Goal: Task Accomplishment & Management: Use online tool/utility

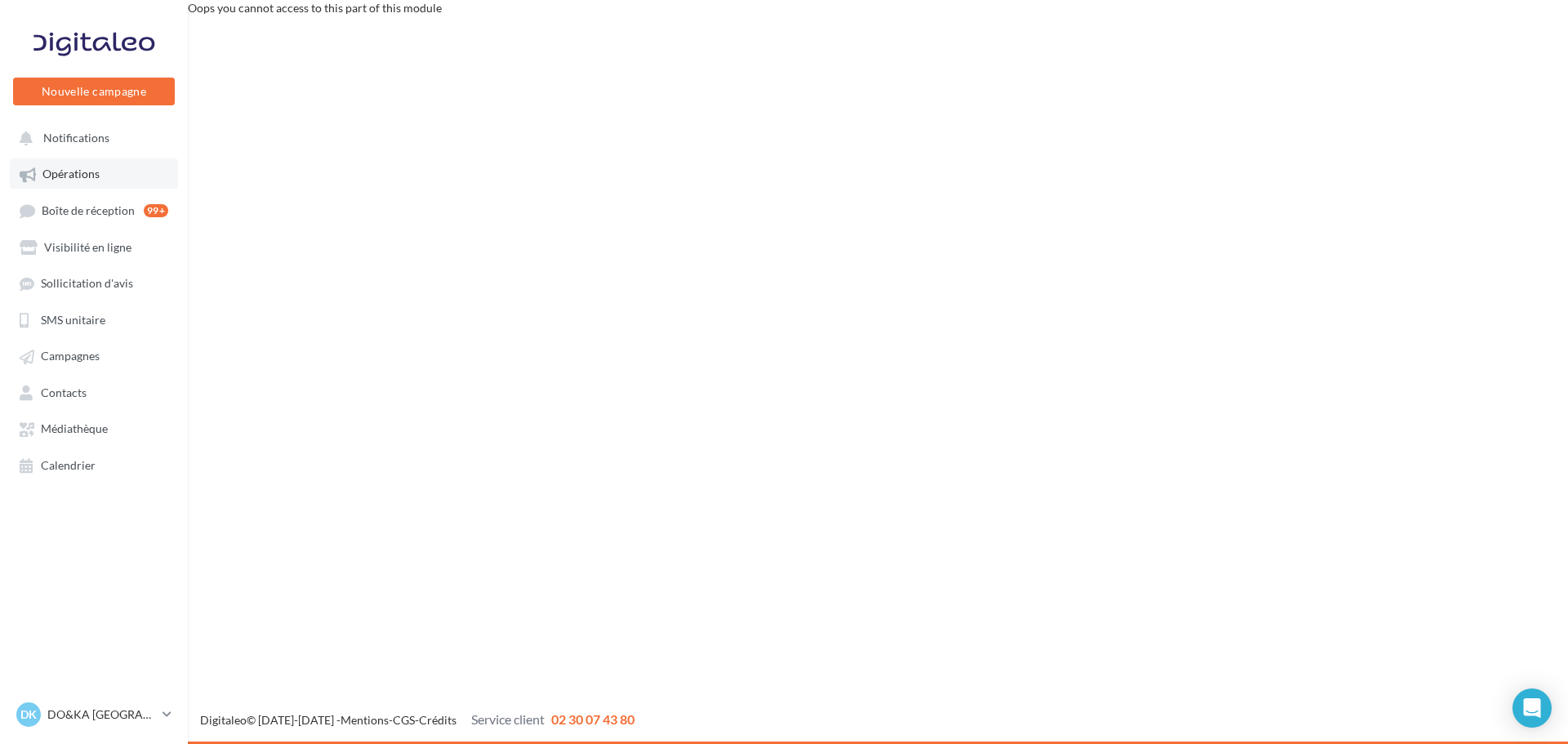
click at [65, 169] on span "Opérations" at bounding box center [71, 174] width 57 height 14
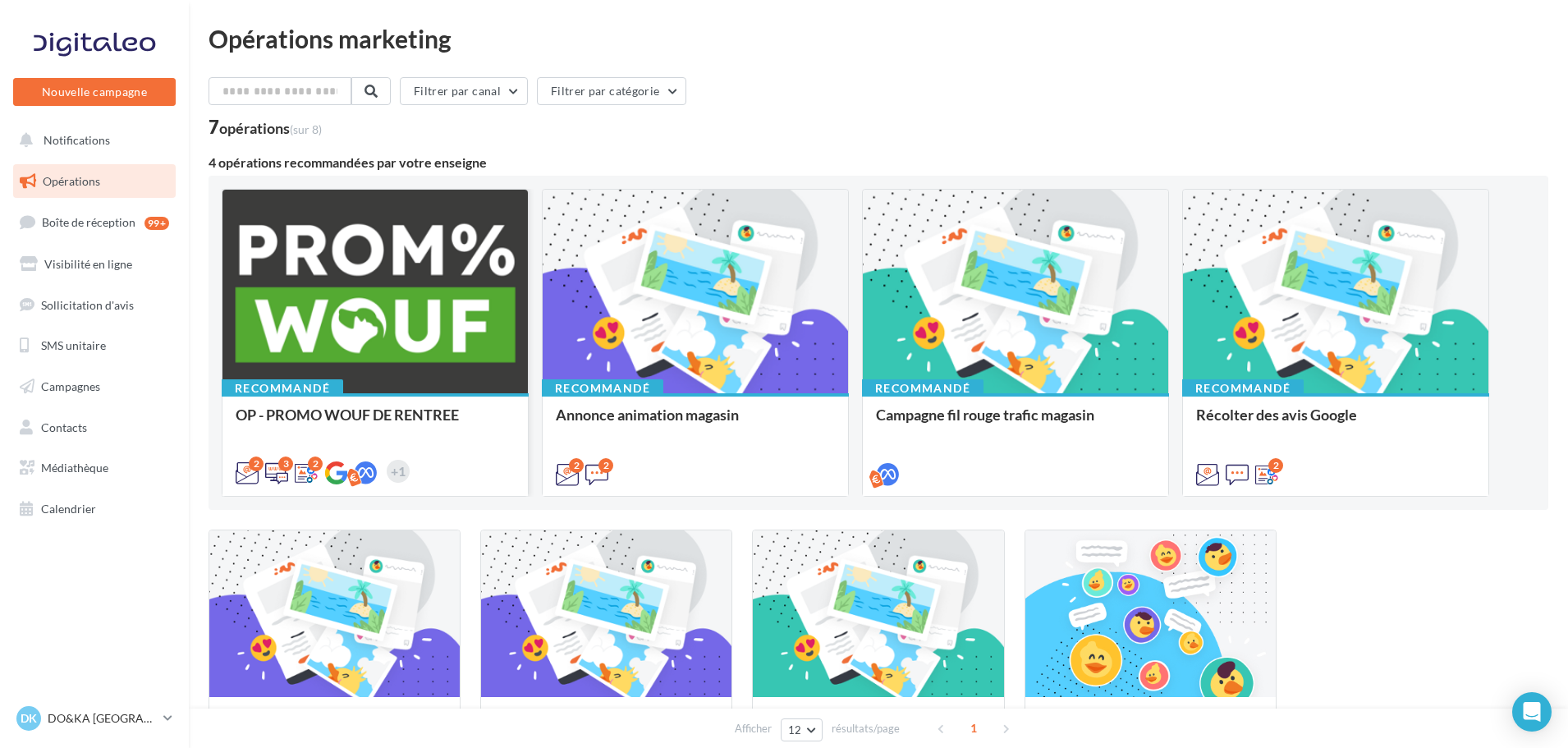
click at [357, 275] on div at bounding box center [374, 292] width 305 height 205
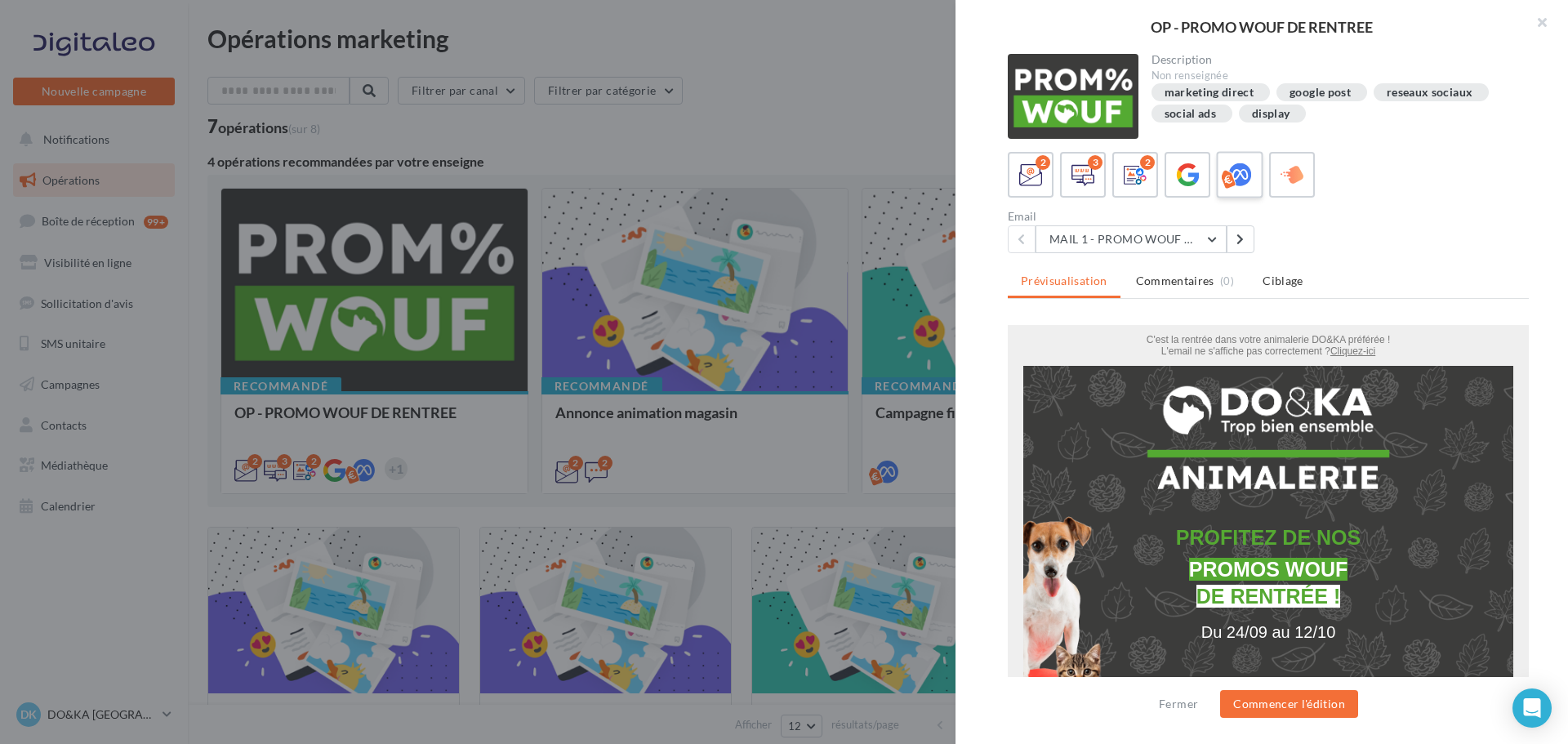
click at [1237, 170] on icon at bounding box center [1241, 175] width 24 height 24
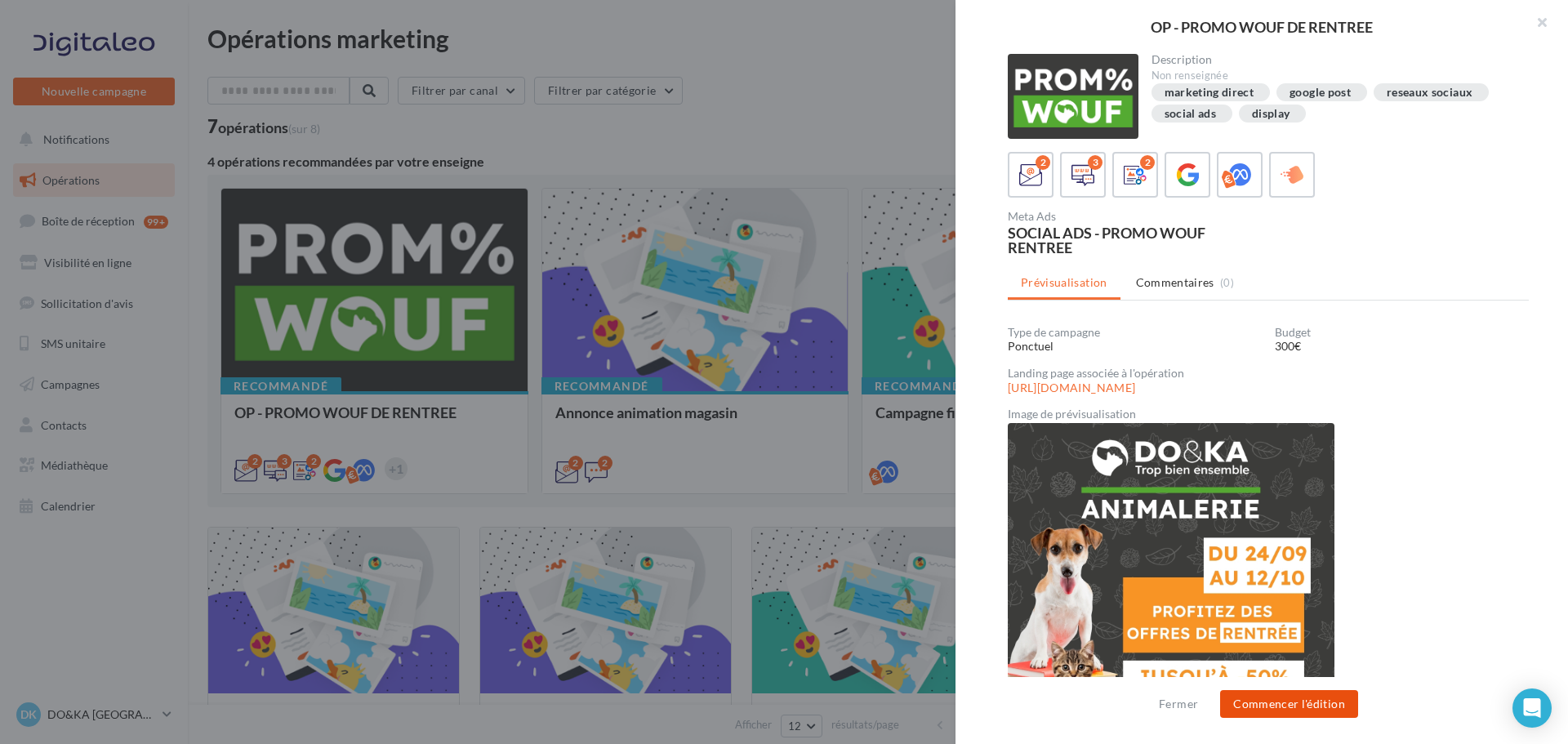
click at [1292, 701] on button "Commencer l'édition" at bounding box center [1289, 704] width 138 height 28
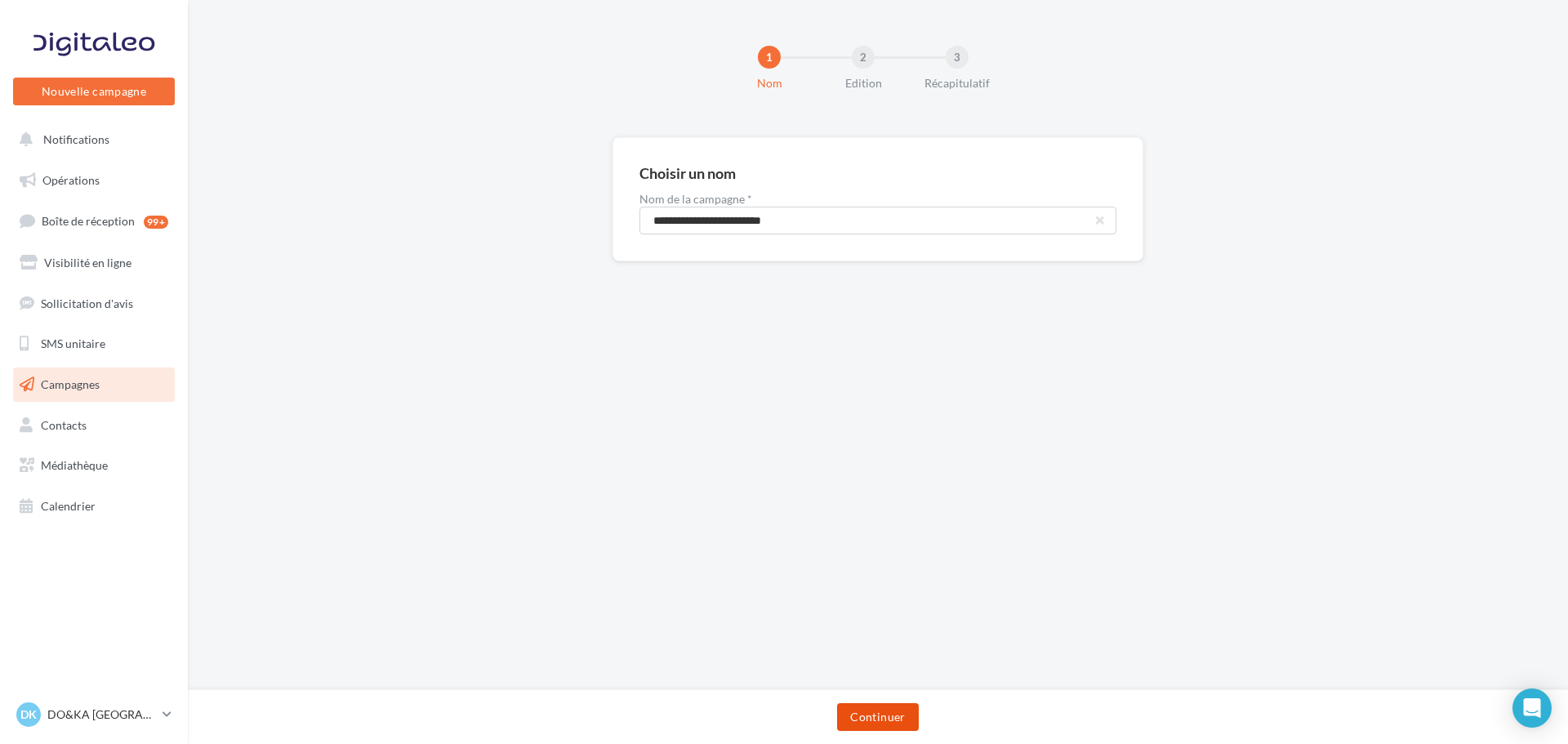
click at [878, 713] on button "Continuer" at bounding box center [878, 717] width 81 height 28
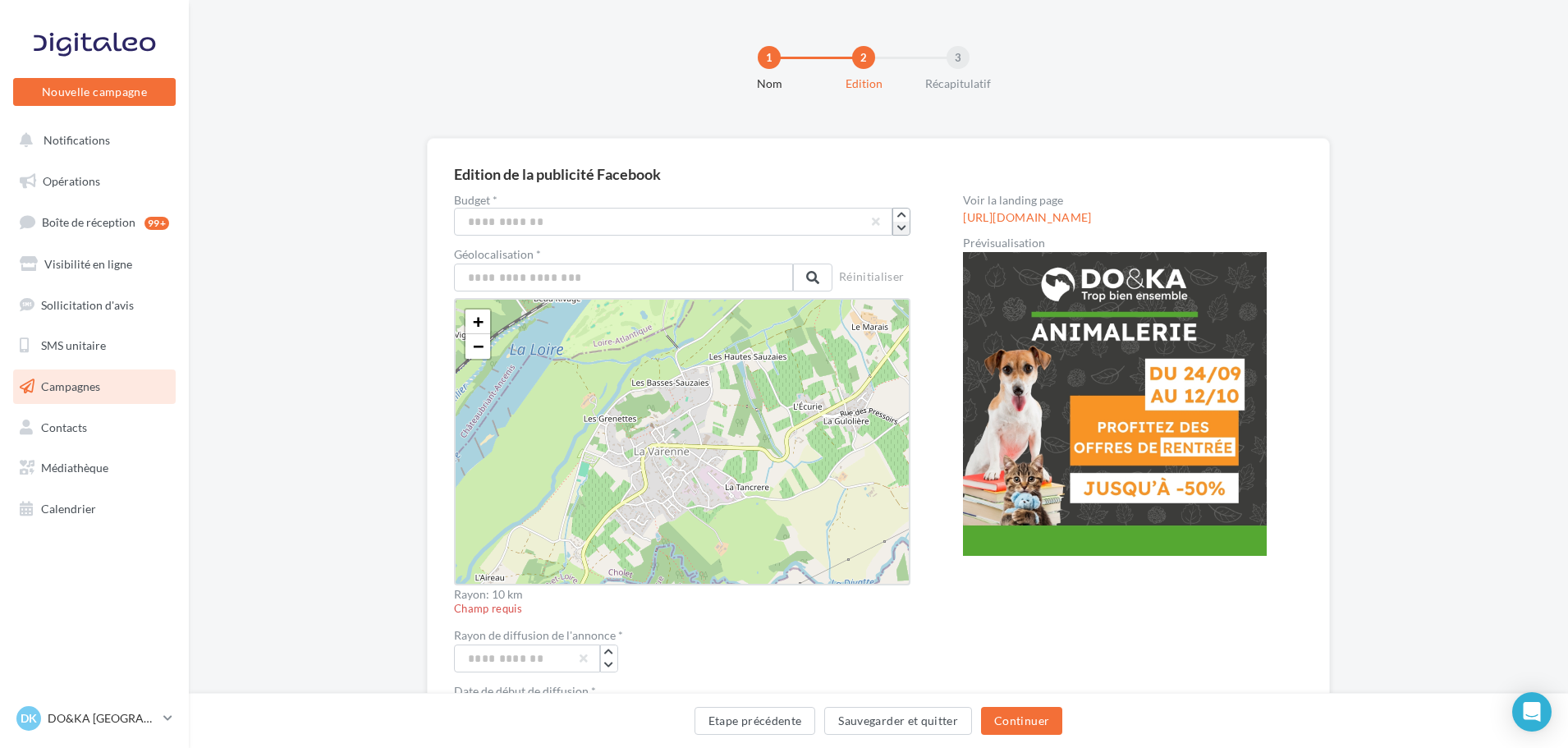
click at [904, 226] on icon "button" at bounding box center [901, 228] width 9 height 10
click at [899, 225] on icon "button" at bounding box center [901, 228] width 9 height 10
click at [902, 210] on icon "button" at bounding box center [901, 215] width 9 height 10
click at [689, 276] on input "text" at bounding box center [623, 277] width 339 height 28
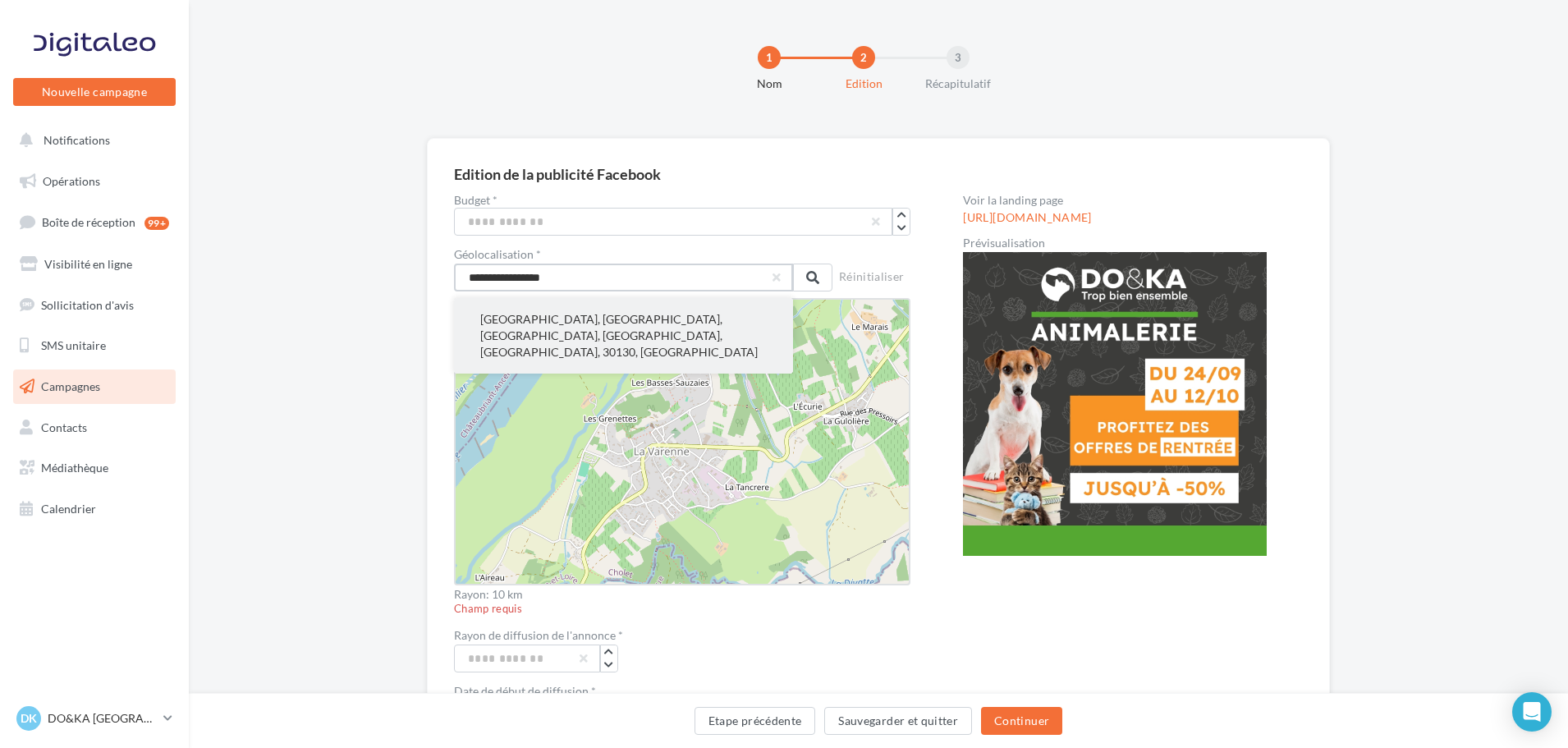
type input "**********"
click at [566, 317] on button "Pont-Saint-Esprit, Nîmes, Gard, Occitanie, France métropolitaine, 30130, France" at bounding box center [623, 336] width 339 height 75
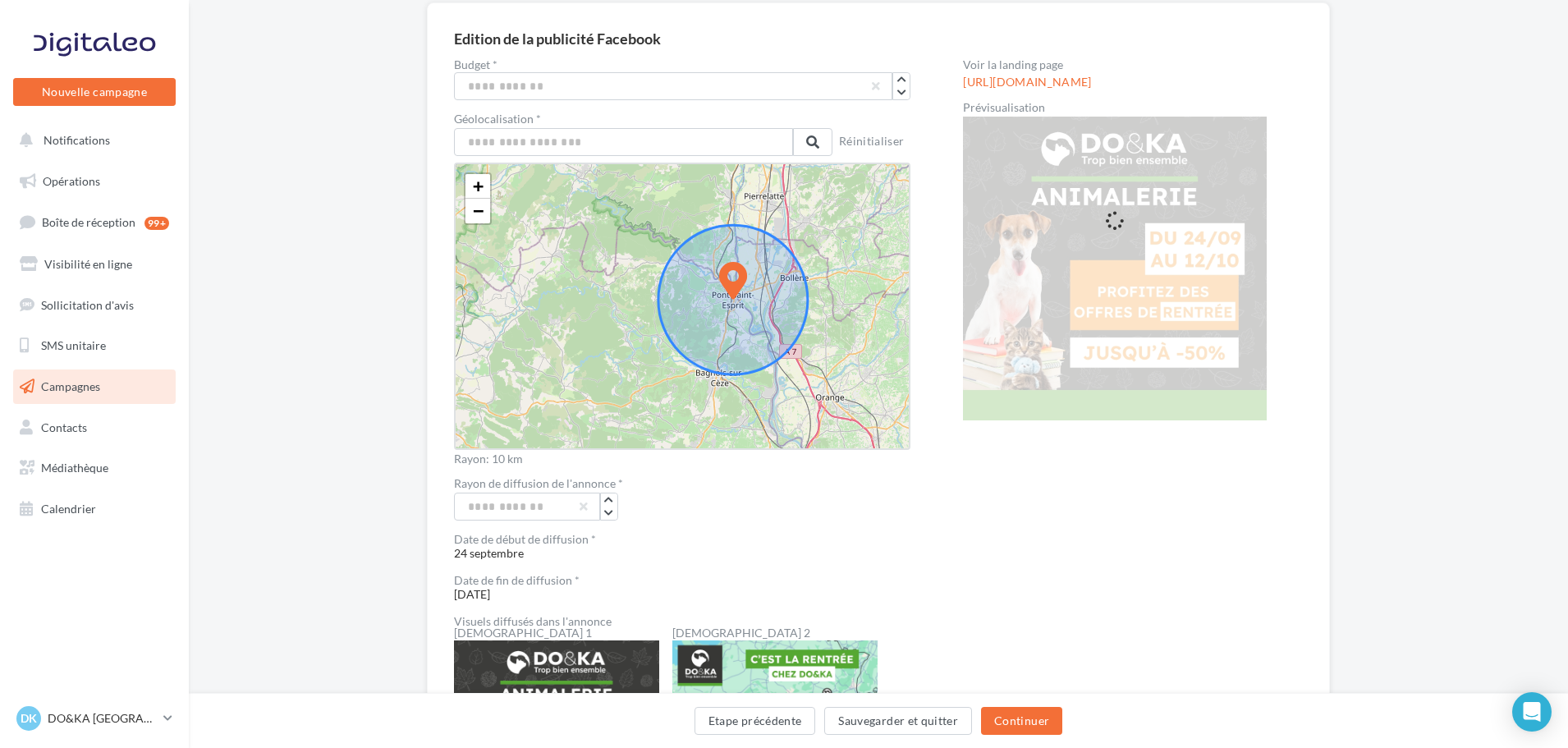
scroll to position [164, 0]
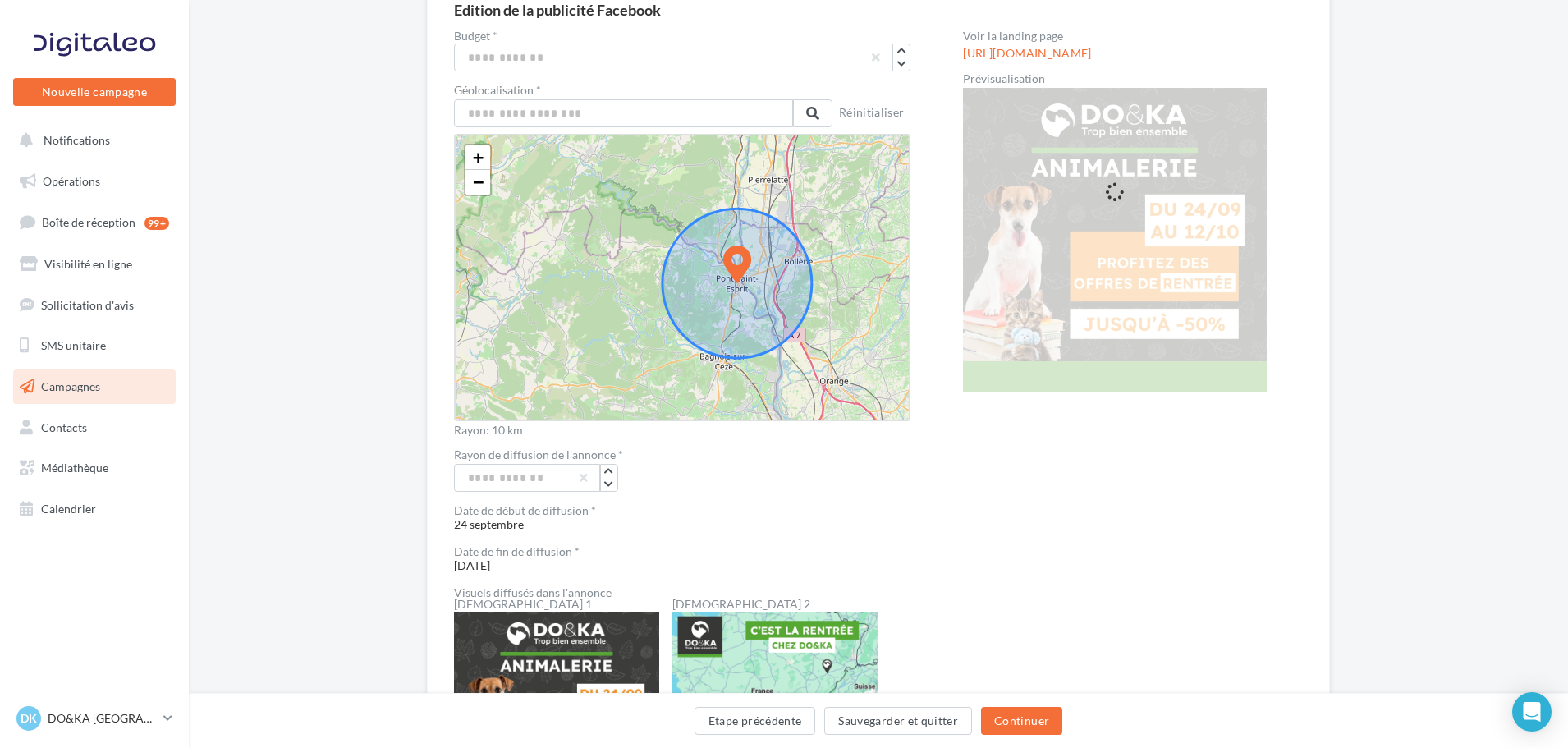
click at [747, 294] on icon at bounding box center [737, 284] width 150 height 150
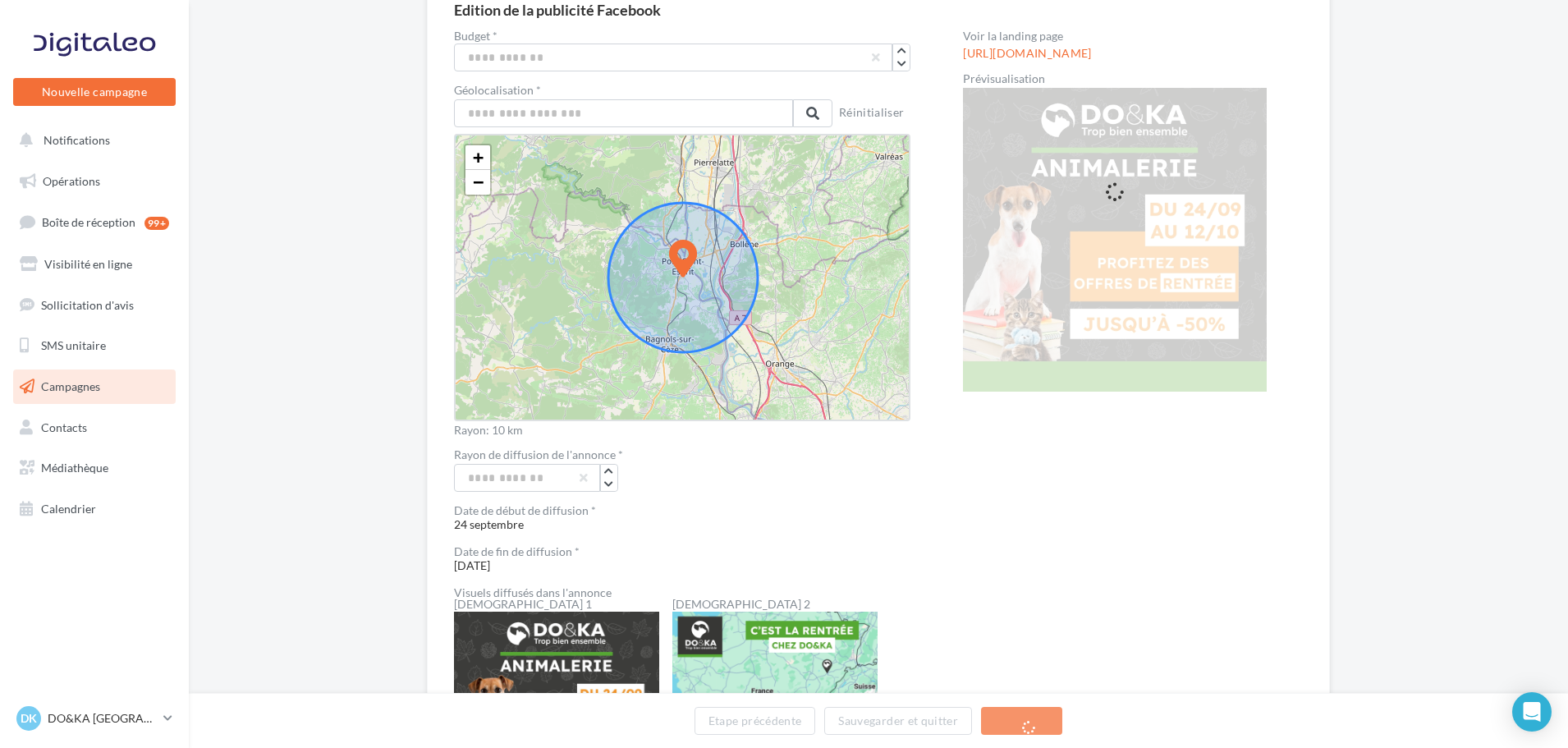
drag, startPoint x: 737, startPoint y: 264, endPoint x: 737, endPoint y: 279, distance: 15.0
drag, startPoint x: 684, startPoint y: 261, endPoint x: 683, endPoint y: 280, distance: 19.0
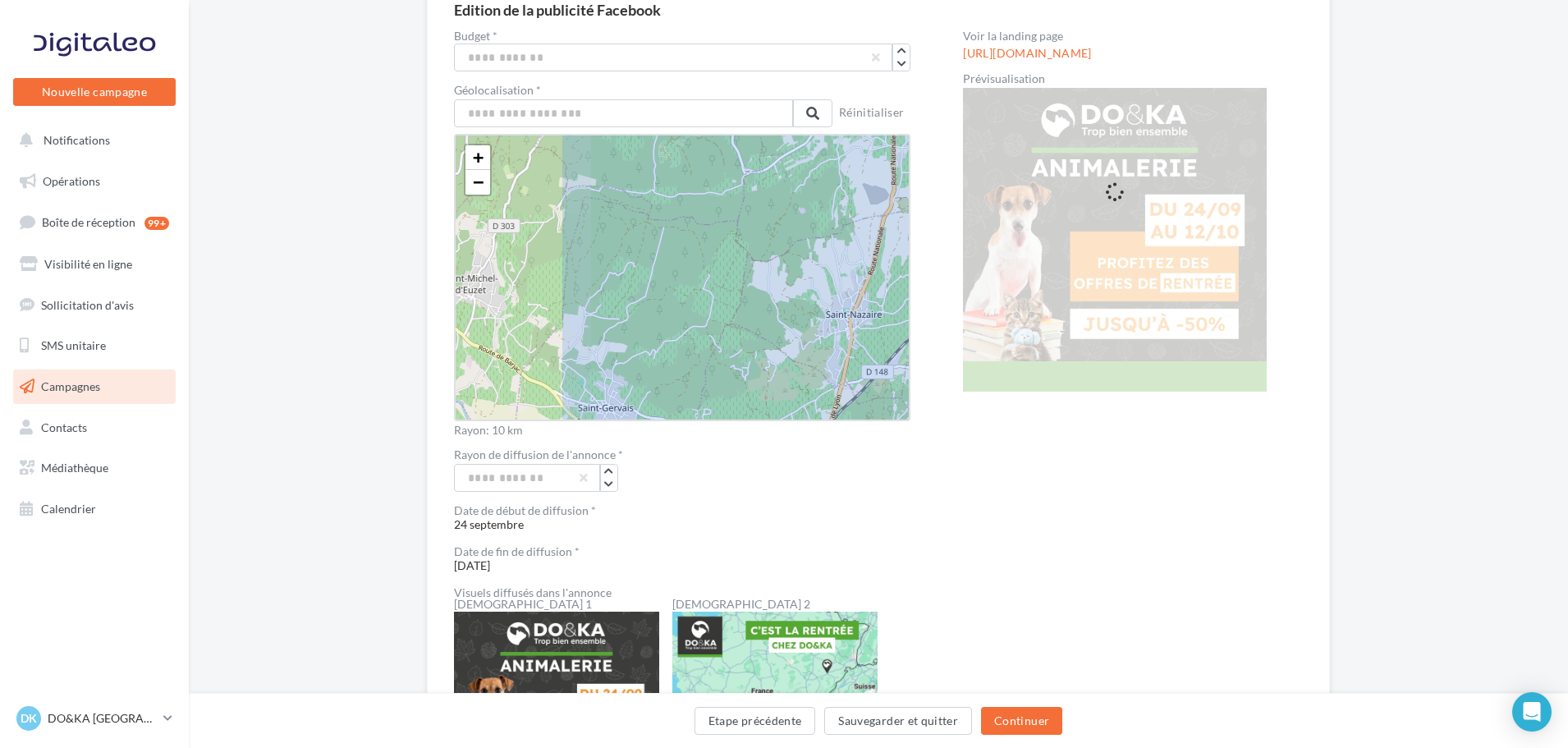
drag, startPoint x: 637, startPoint y: 296, endPoint x: 790, endPoint y: 297, distance: 153.0
click at [790, 297] on icon at bounding box center [939, 180] width 1200 height 1200
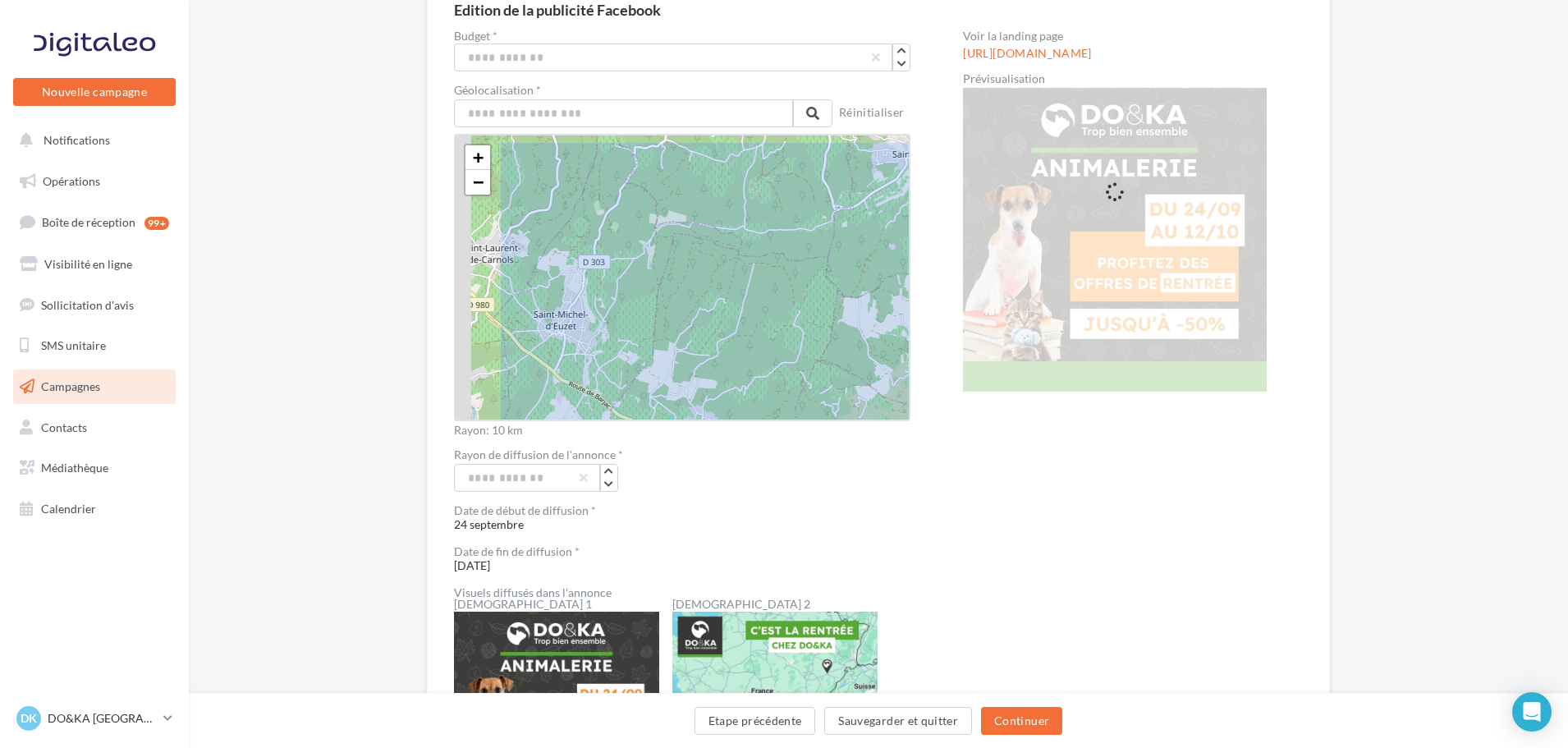
drag, startPoint x: 707, startPoint y: 274, endPoint x: 797, endPoint y: 310, distance: 96.9
click at [797, 310] on icon at bounding box center [1029, 216] width 1200 height 1200
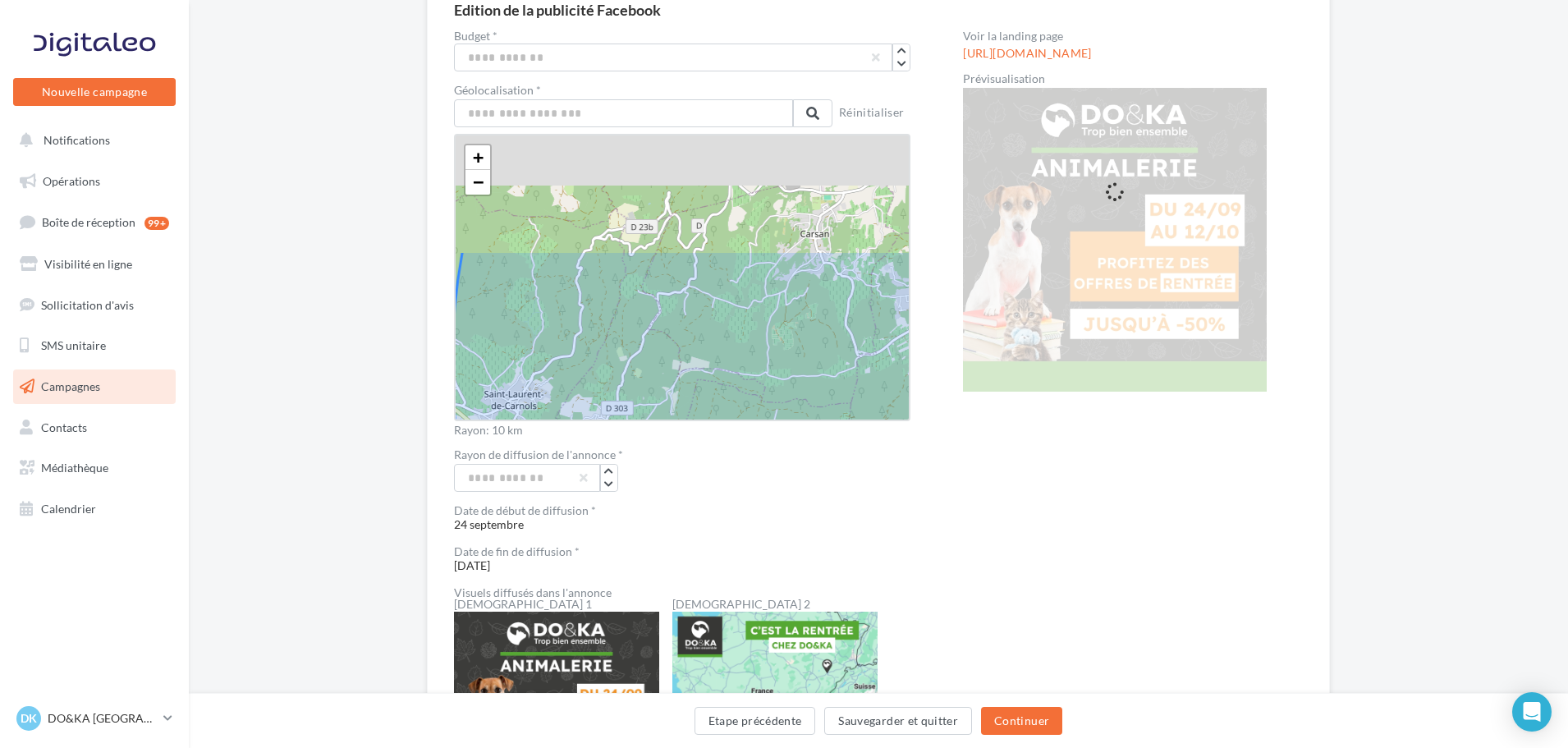
drag, startPoint x: 748, startPoint y: 302, endPoint x: 782, endPoint y: 403, distance: 106.6
click at [784, 406] on icon at bounding box center [1052, 362] width 1200 height 1200
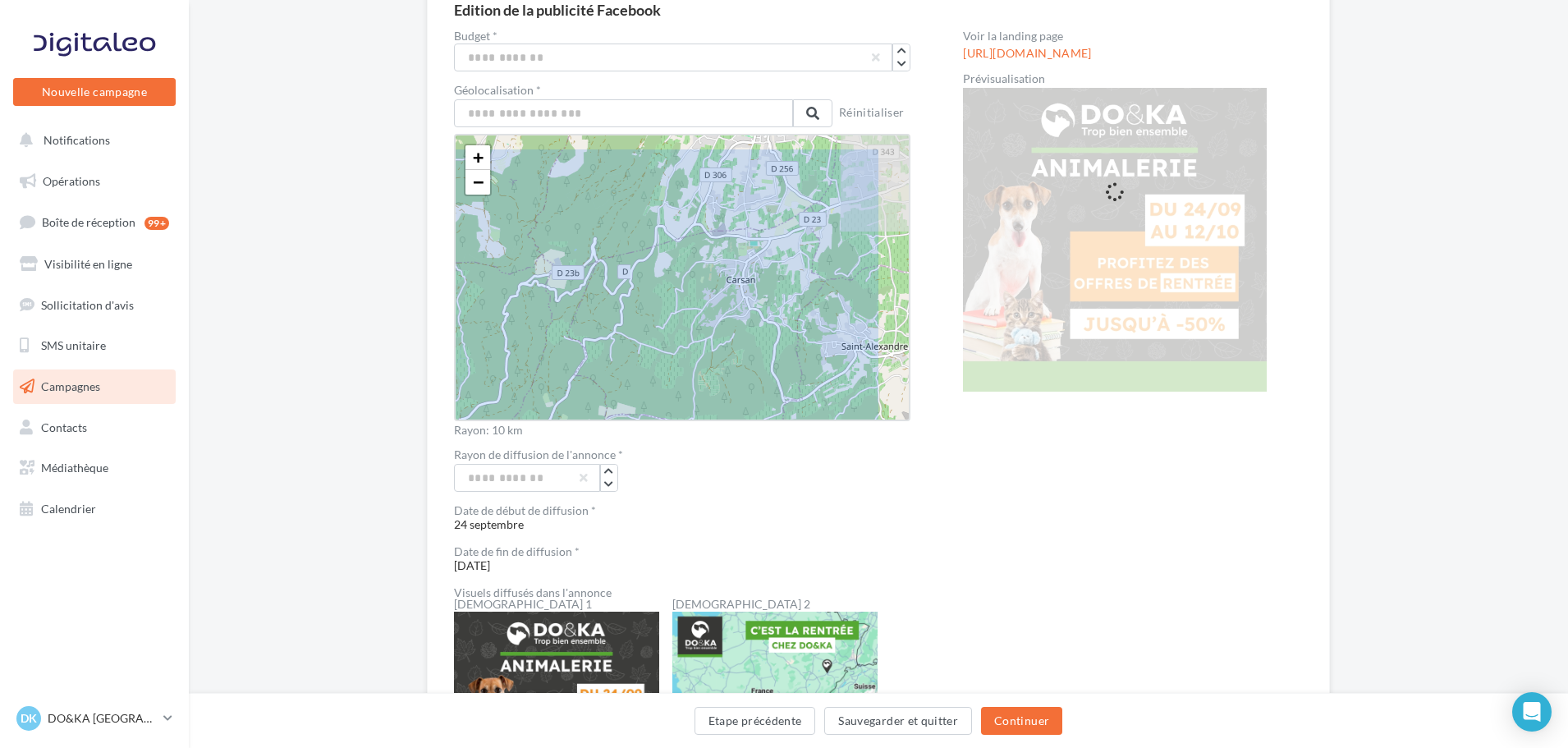
drag, startPoint x: 738, startPoint y: 318, endPoint x: 687, endPoint y: 347, distance: 58.7
click at [688, 347] on icon at bounding box center [978, 409] width 1200 height 1200
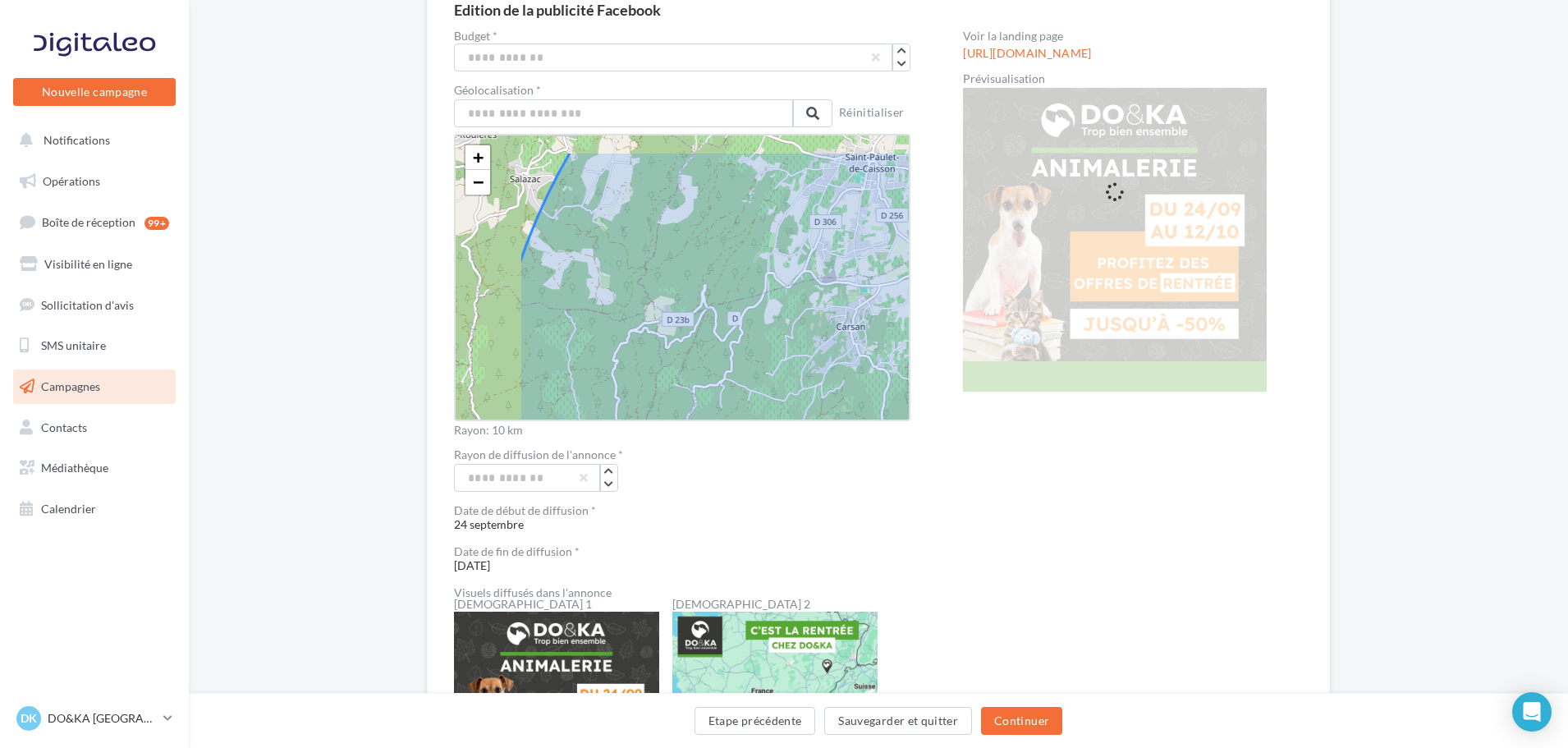
drag, startPoint x: 660, startPoint y: 262, endPoint x: 764, endPoint y: 288, distance: 107.2
click at [764, 288] on icon at bounding box center [1089, 456] width 1200 height 1200
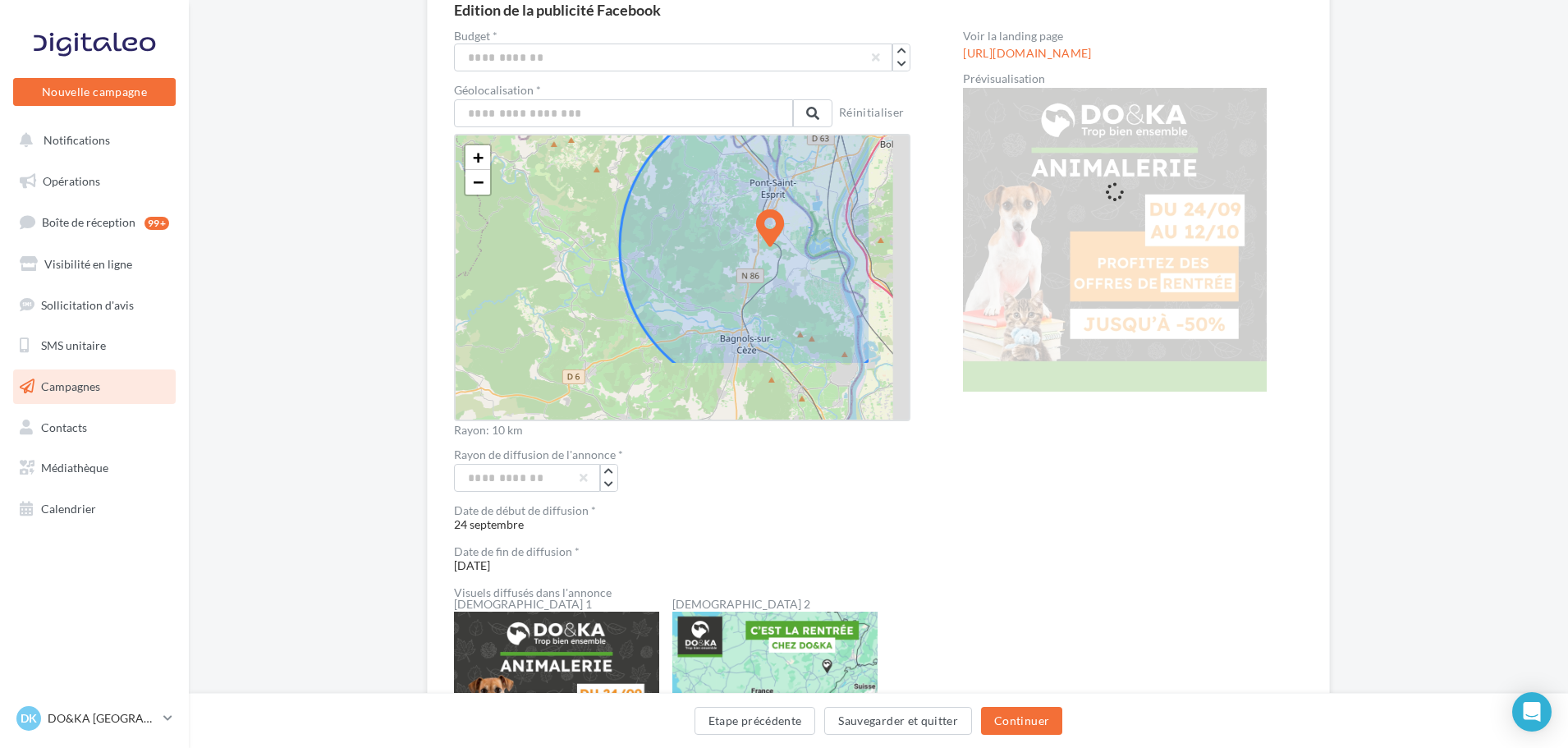
drag, startPoint x: 625, startPoint y: 274, endPoint x: 535, endPoint y: 193, distance: 121.1
click at [539, 189] on div "+ − Leaflet" at bounding box center [682, 278] width 456 height 287
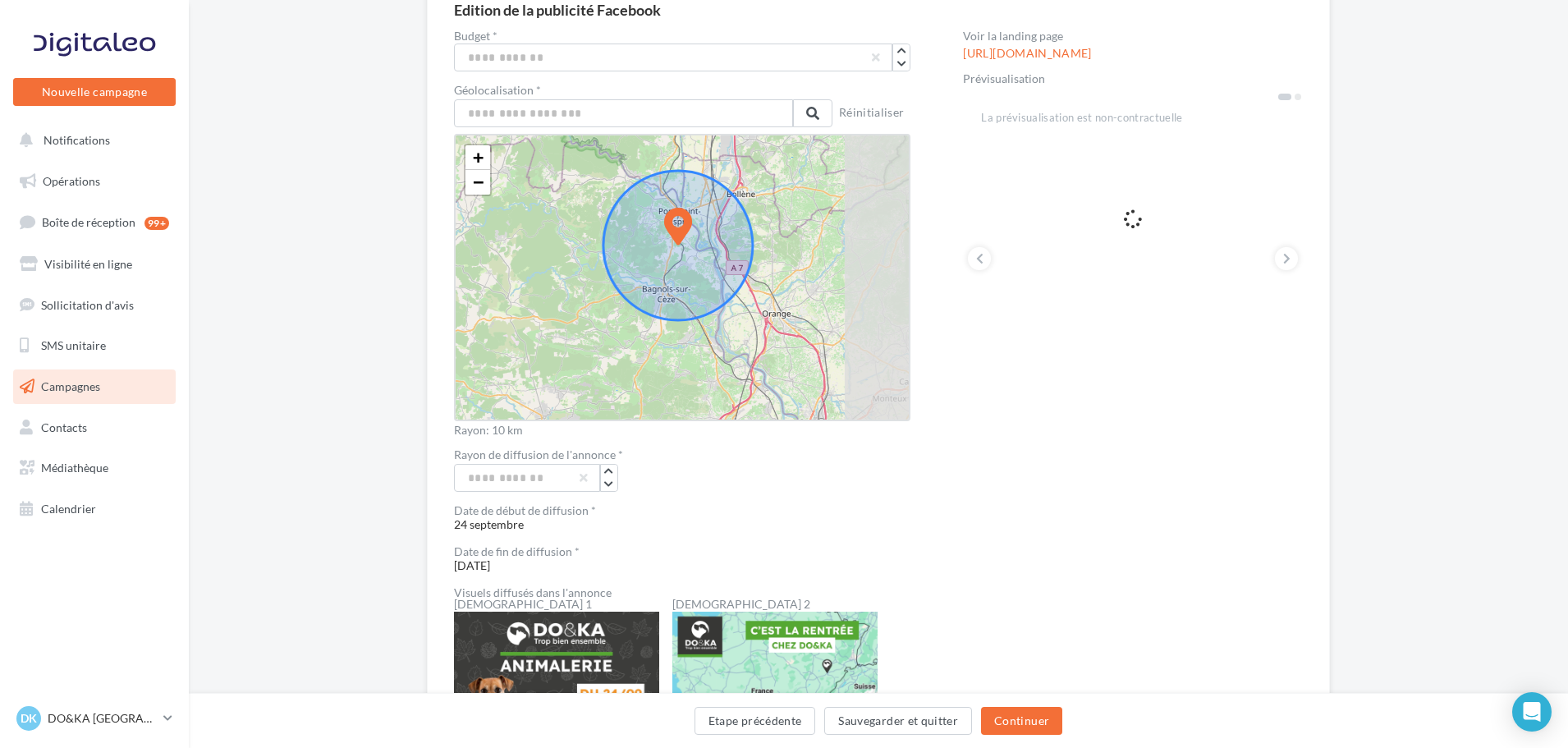
drag, startPoint x: 625, startPoint y: 252, endPoint x: 552, endPoint y: 239, distance: 74.1
click at [552, 239] on div "+ − Leaflet" at bounding box center [682, 278] width 456 height 287
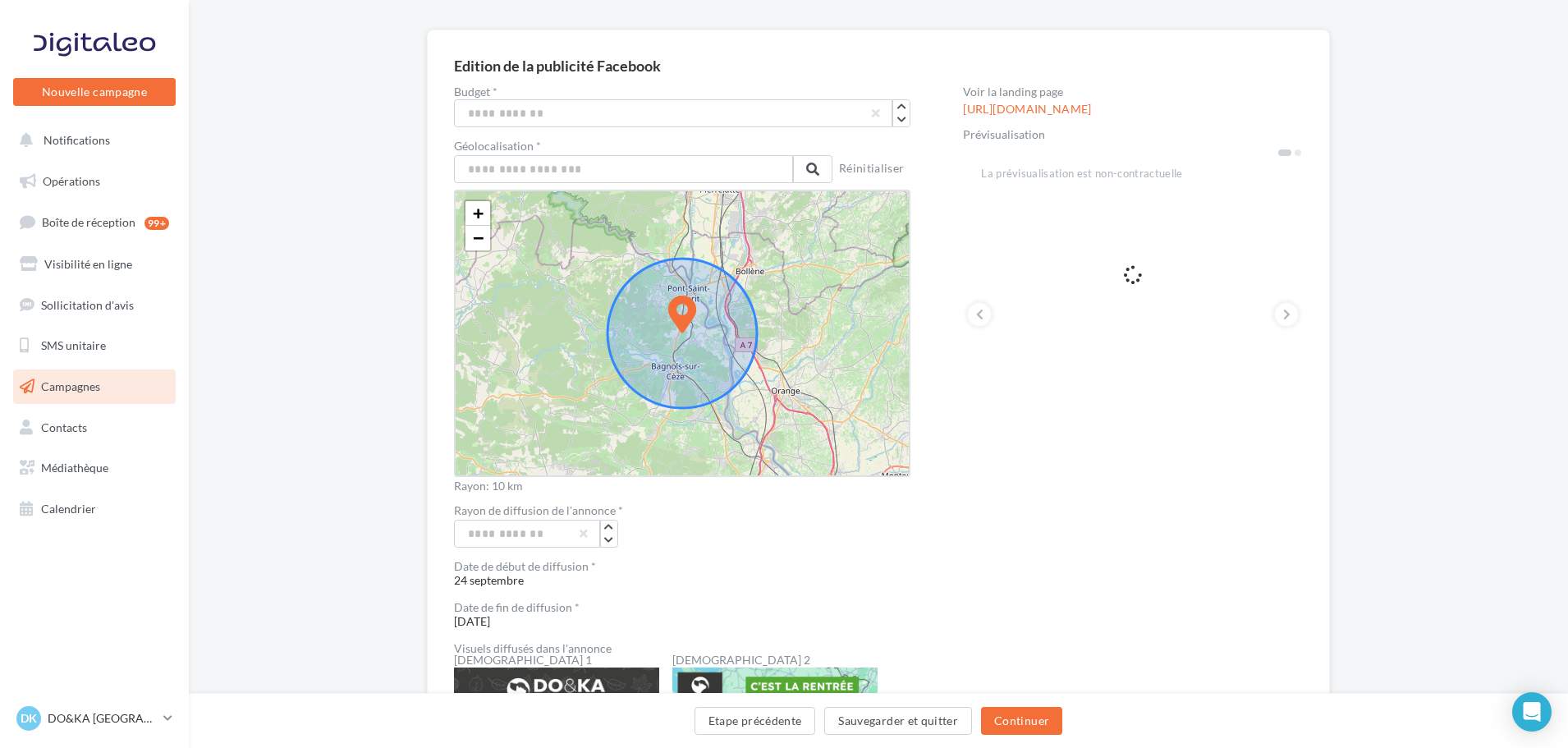
scroll to position [0, 0]
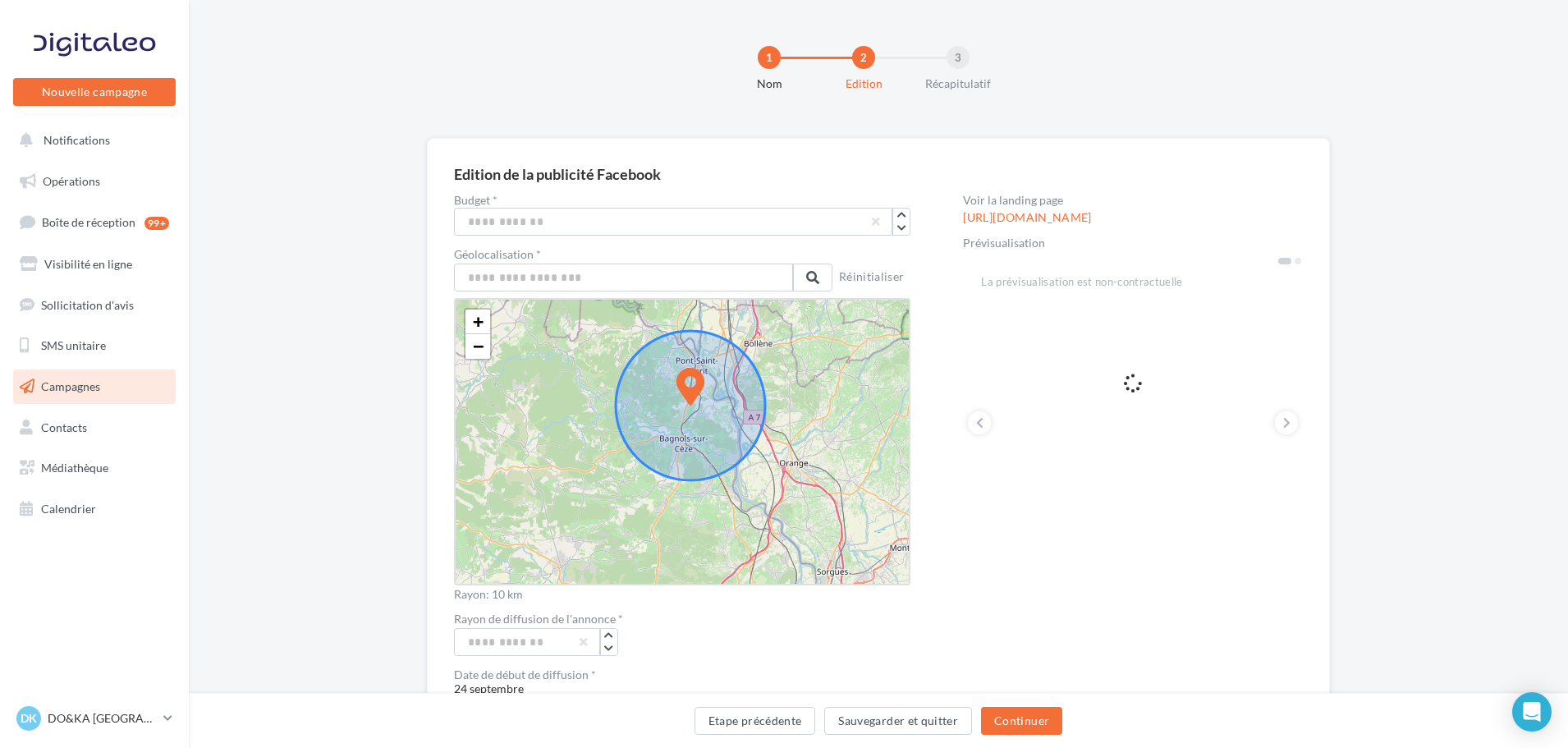
drag, startPoint x: 814, startPoint y: 462, endPoint x: 825, endPoint y: 421, distance: 42.4
click at [825, 421] on div "+ − Leaflet" at bounding box center [682, 442] width 456 height 287
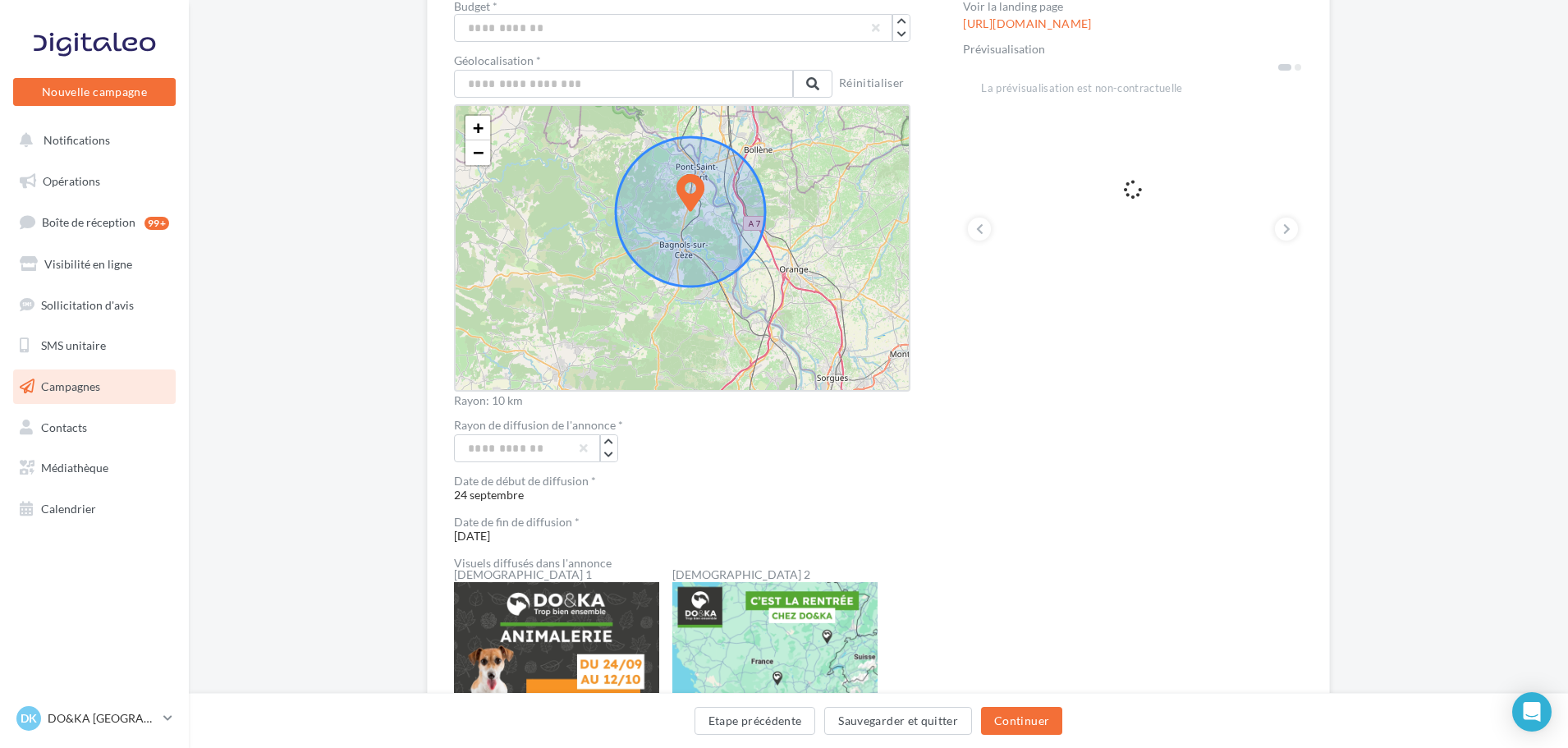
scroll to position [164, 0]
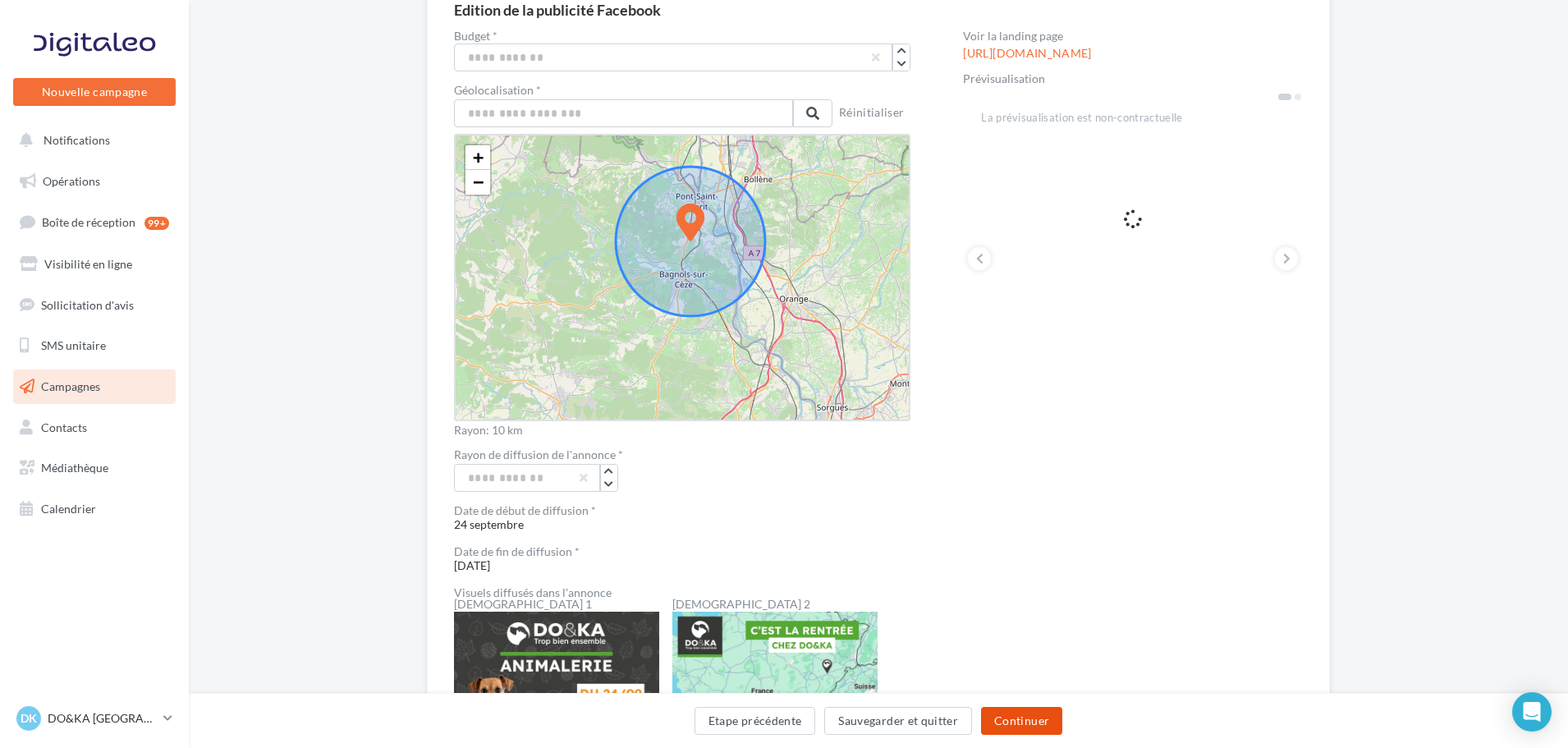
click at [1013, 712] on button "Continuer" at bounding box center [1021, 721] width 81 height 28
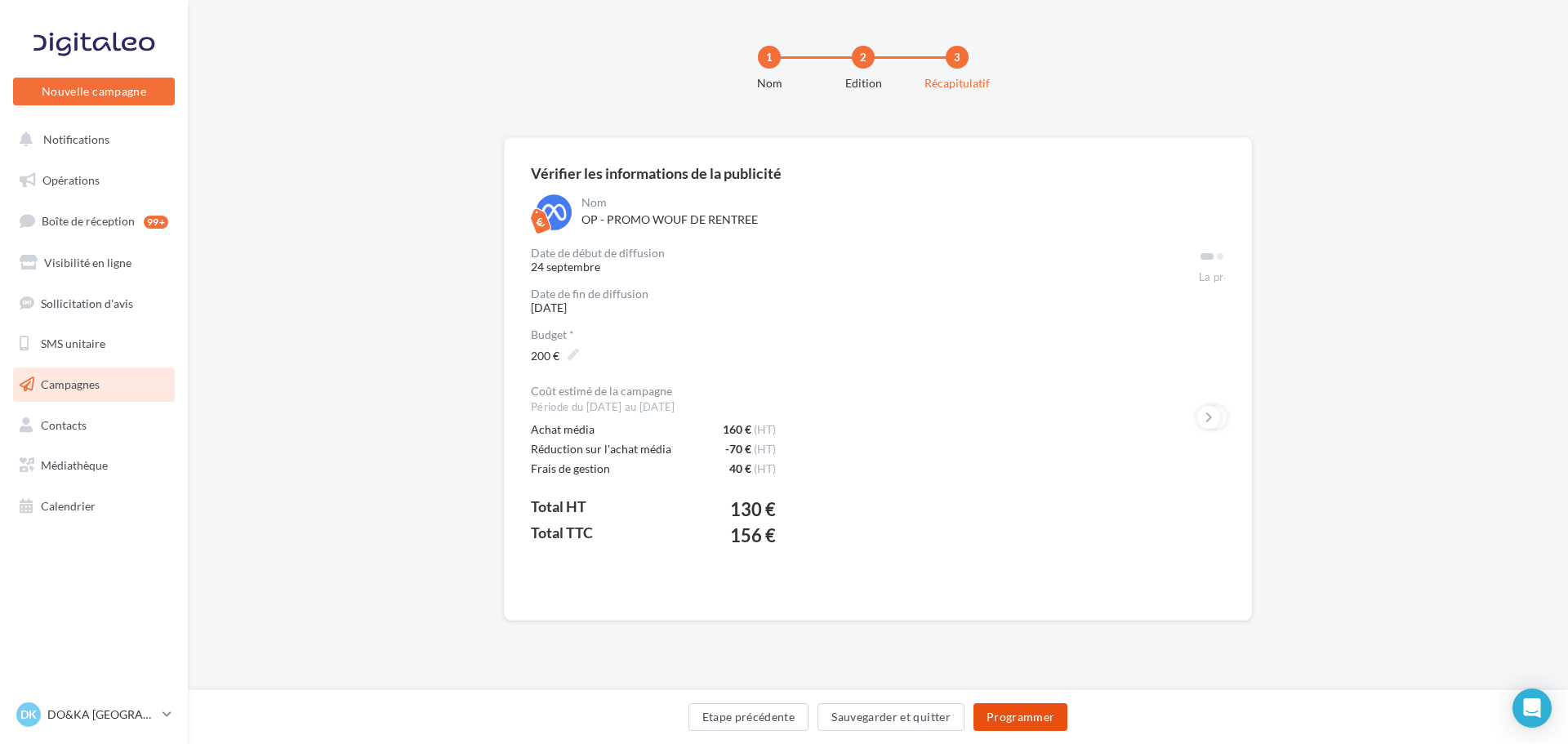
click at [1025, 712] on button "Programmer" at bounding box center [1020, 717] width 94 height 28
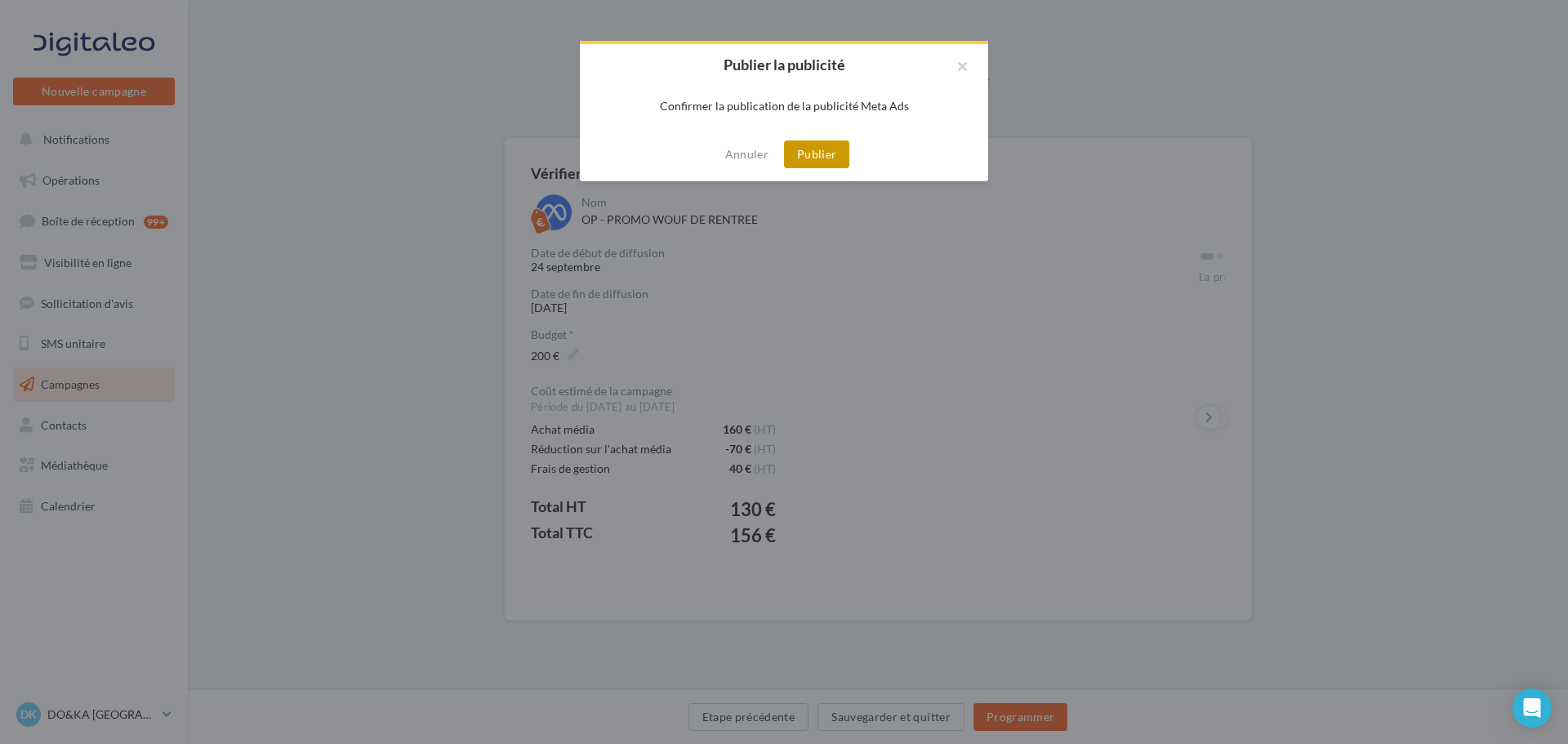
click at [818, 146] on button "Publier" at bounding box center [816, 154] width 65 height 28
